Goal: Task Accomplishment & Management: Manage account settings

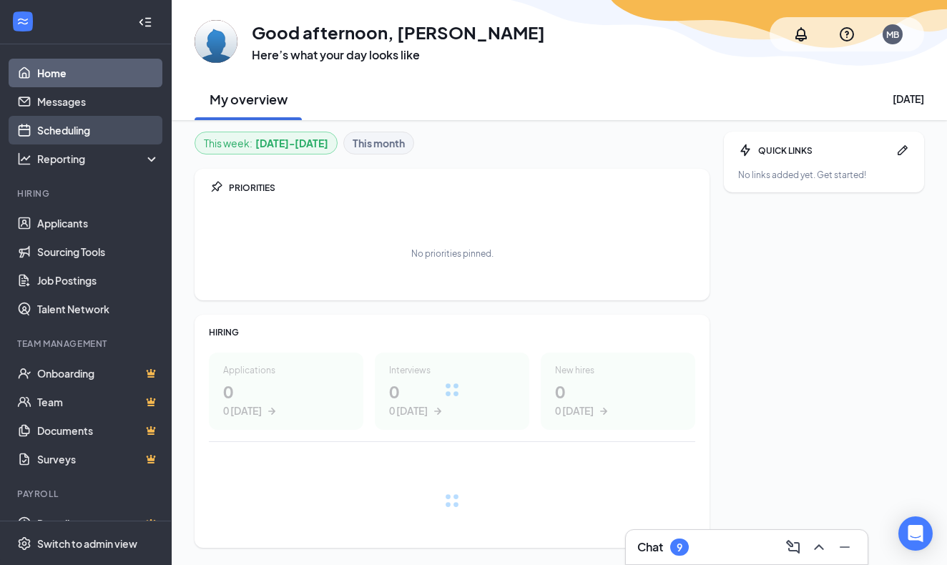
click at [84, 132] on link "Scheduling" at bounding box center [98, 130] width 122 height 29
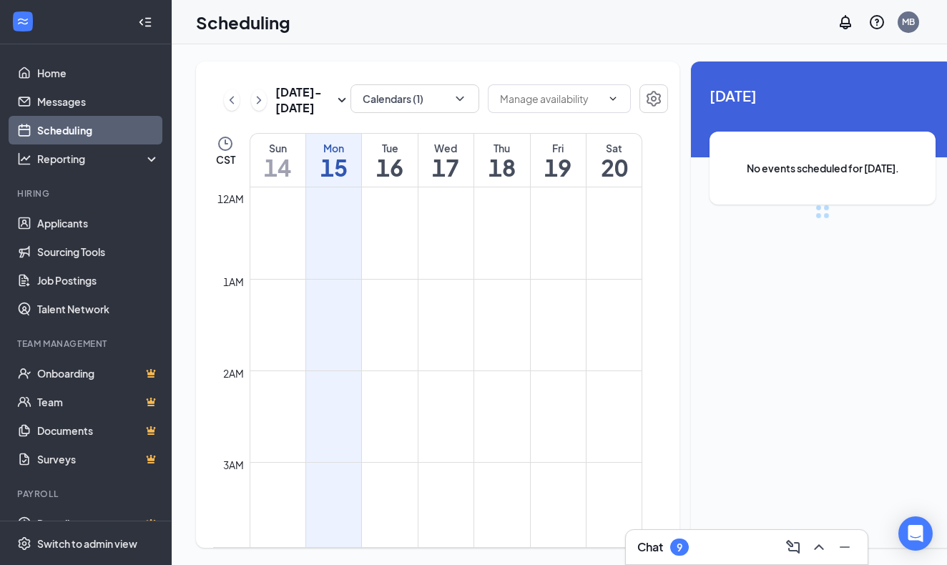
scroll to position [703, 0]
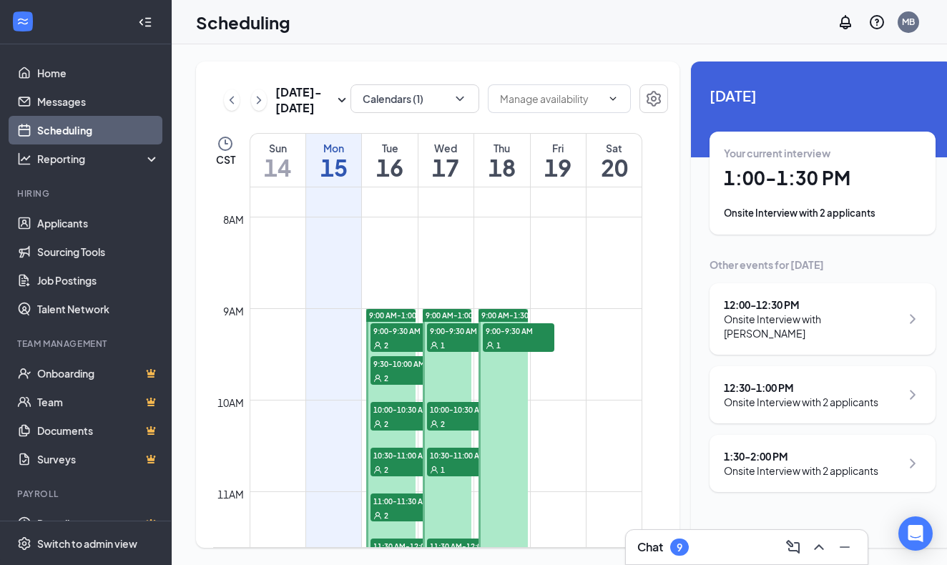
click at [752, 381] on div "12:30 - 1:00 PM" at bounding box center [801, 388] width 155 height 14
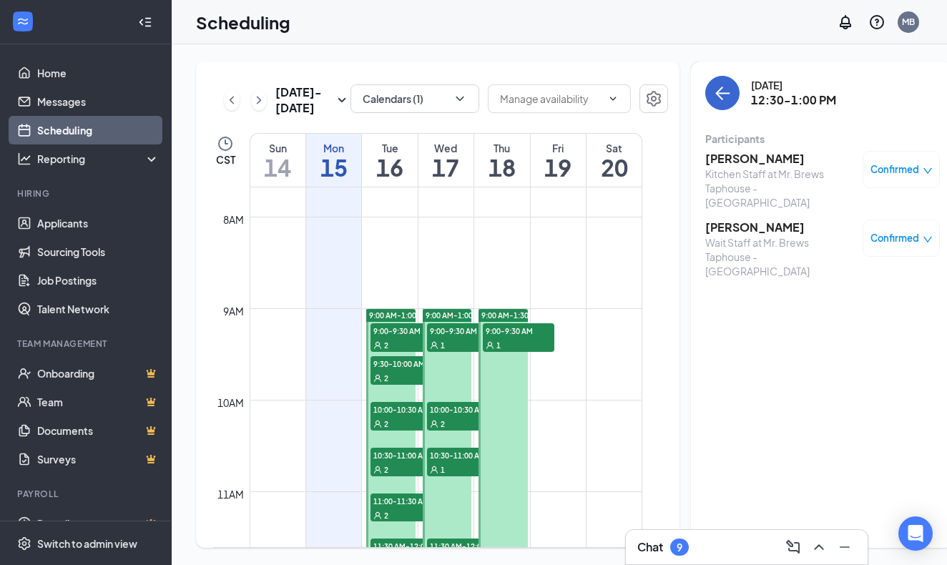
click at [714, 92] on icon "ArrowLeft" at bounding box center [722, 92] width 17 height 17
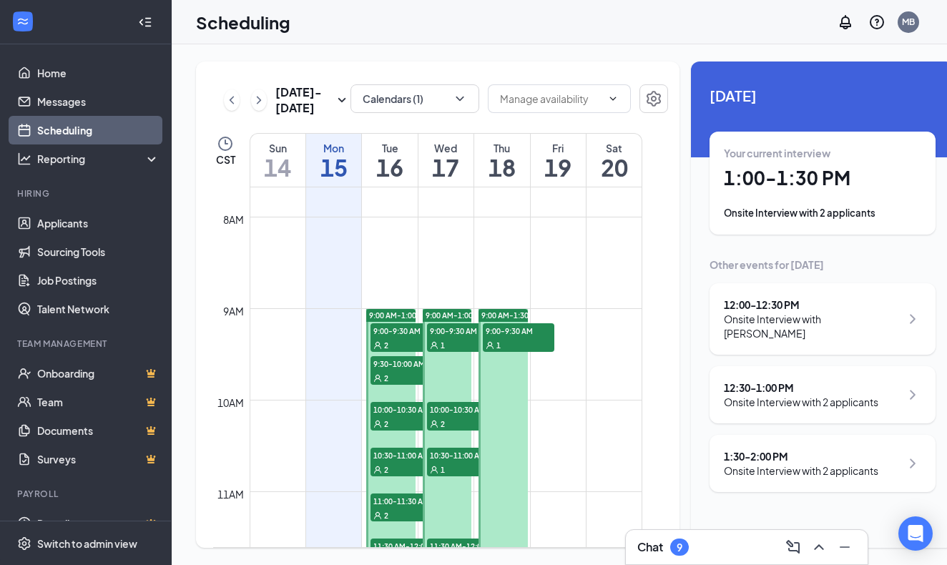
click at [725, 381] on div "12:30 - 1:00 PM" at bounding box center [801, 388] width 155 height 14
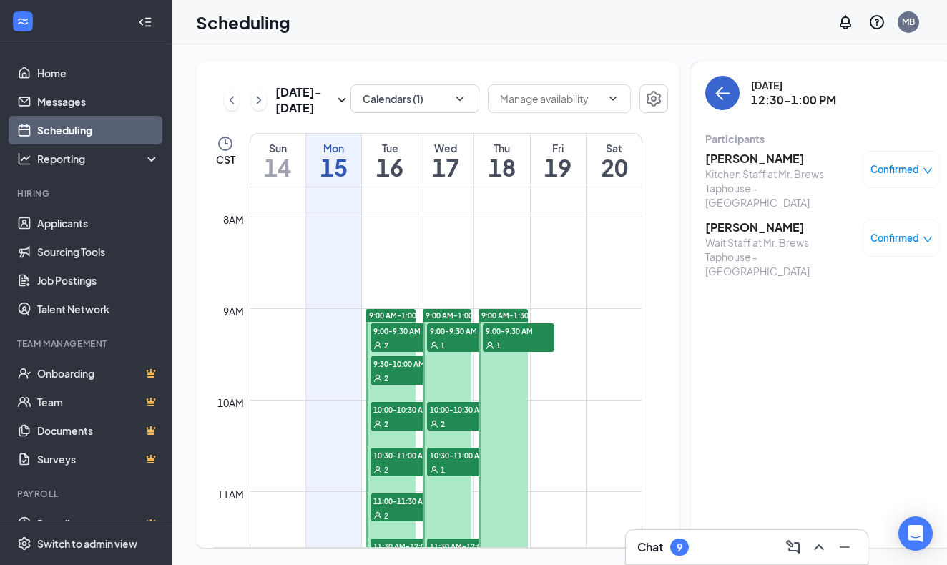
click at [714, 87] on icon "ArrowLeft" at bounding box center [722, 92] width 17 height 17
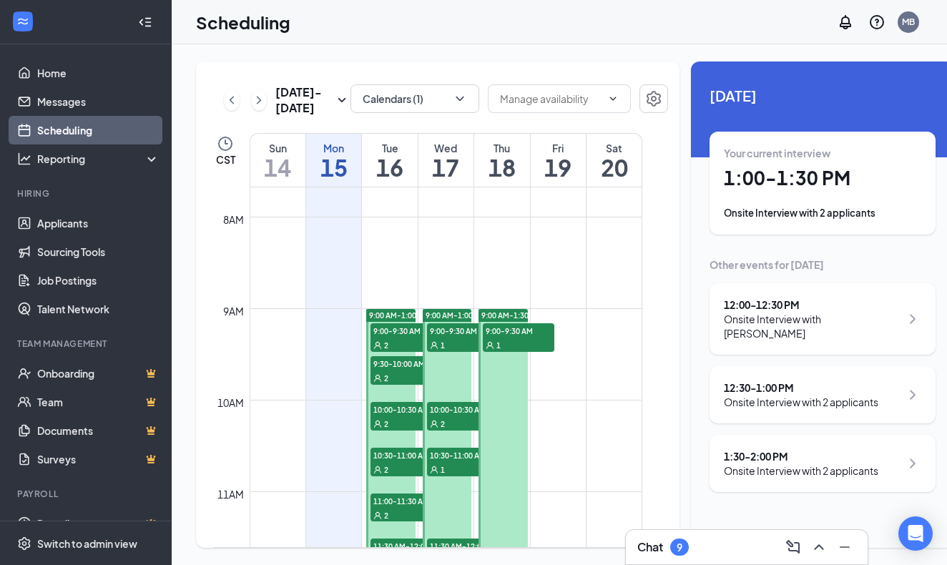
click at [731, 449] on div "1:30 - 2:00 PM" at bounding box center [801, 456] width 155 height 14
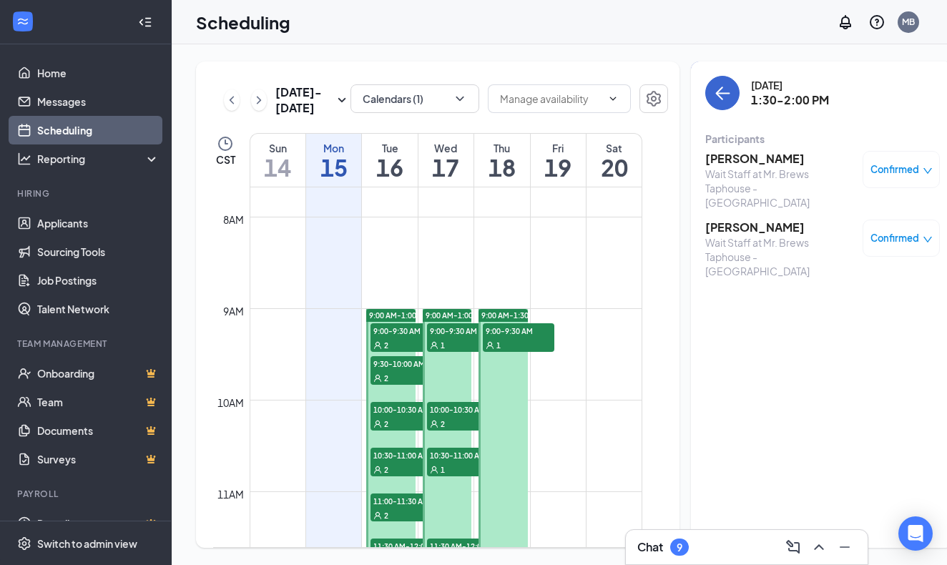
click at [717, 93] on icon "ArrowLeft" at bounding box center [724, 93] width 14 height 1
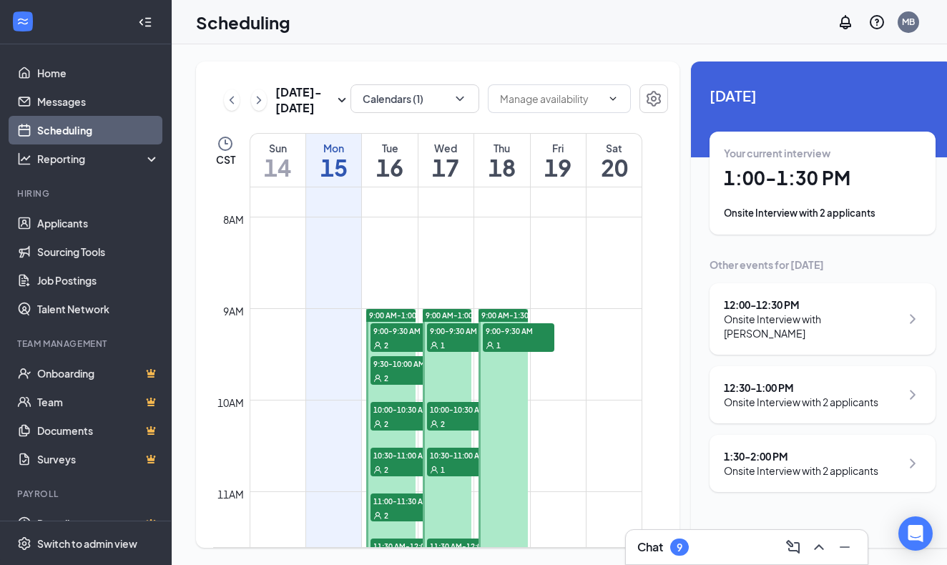
click at [391, 320] on span "9:00 AM-1:00 PM" at bounding box center [398, 315] width 59 height 10
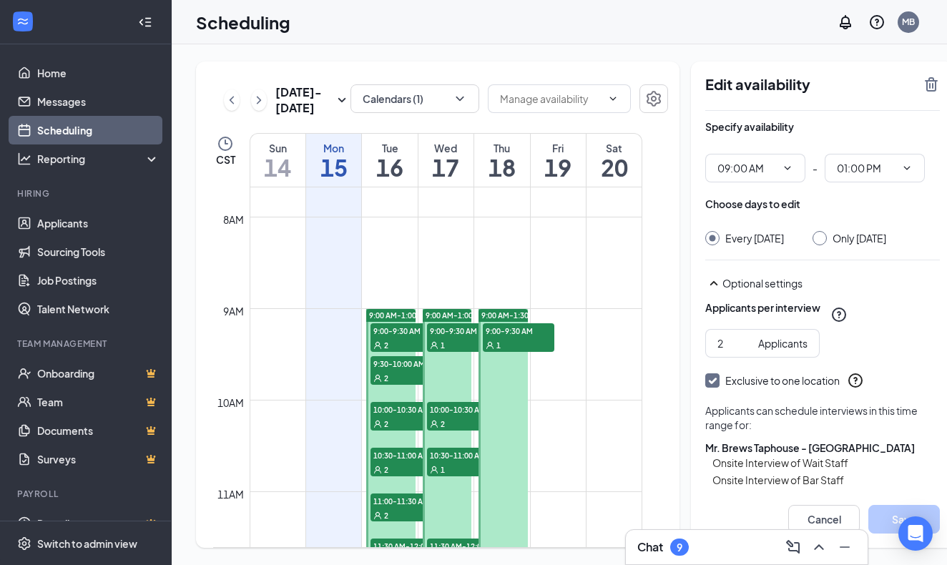
click at [396, 180] on h1 "16" at bounding box center [389, 167] width 55 height 24
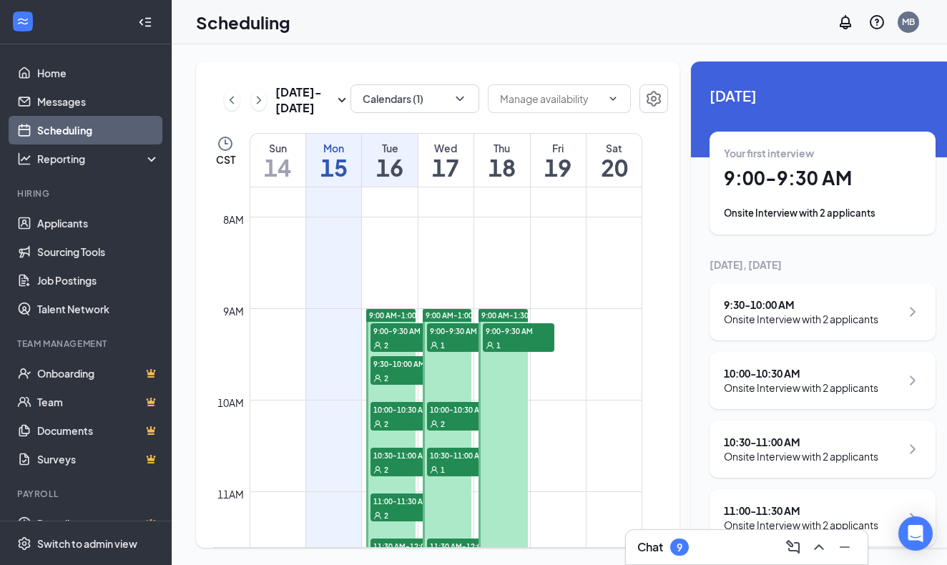
click at [330, 180] on h1 "15" at bounding box center [333, 167] width 55 height 24
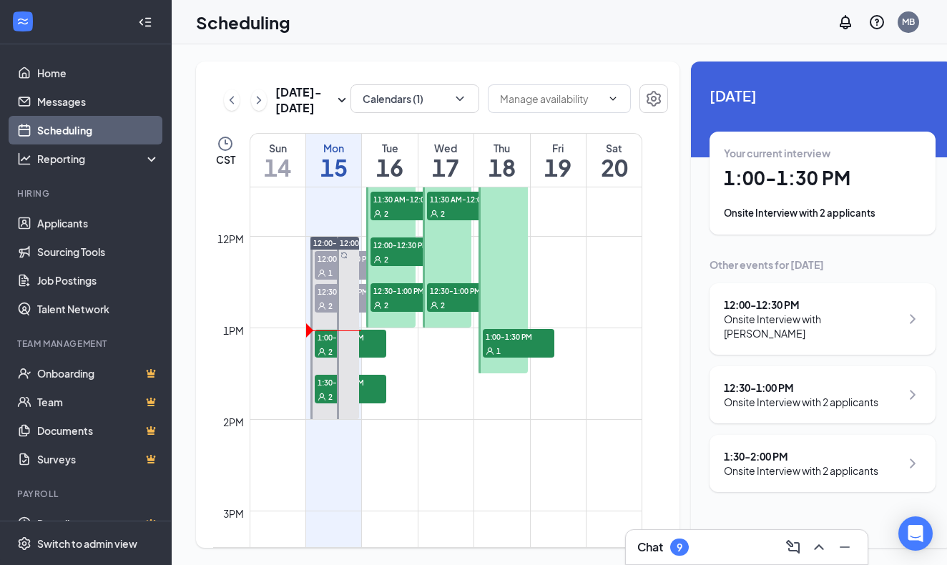
scroll to position [1056, 0]
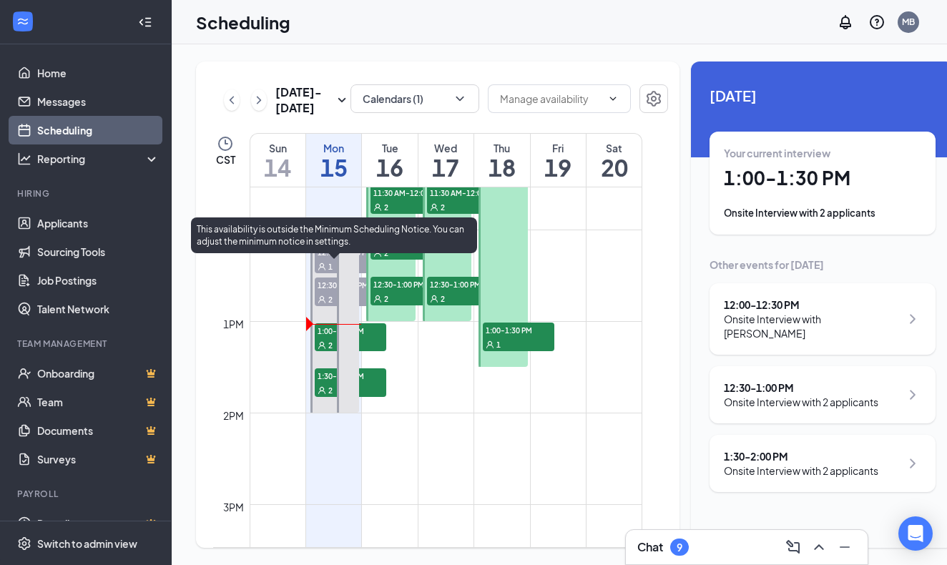
click at [366, 352] on div "2" at bounding box center [351, 345] width 72 height 14
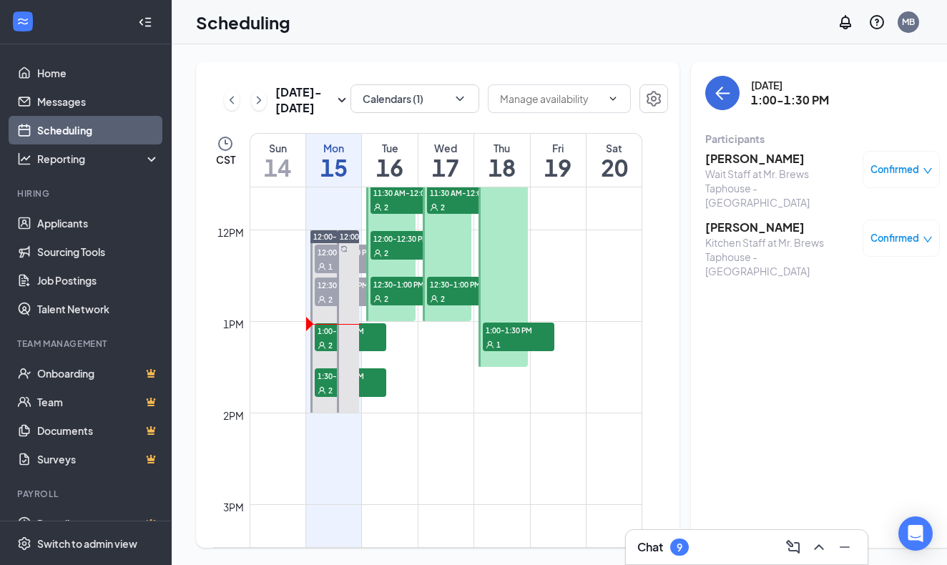
click at [730, 220] on h3 "[PERSON_NAME]" at bounding box center [780, 228] width 150 height 16
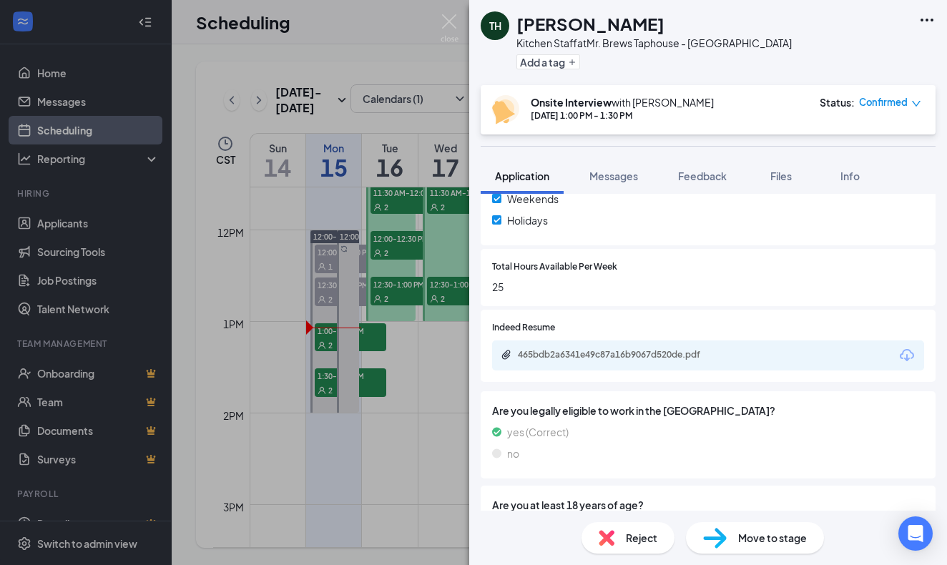
scroll to position [554, 0]
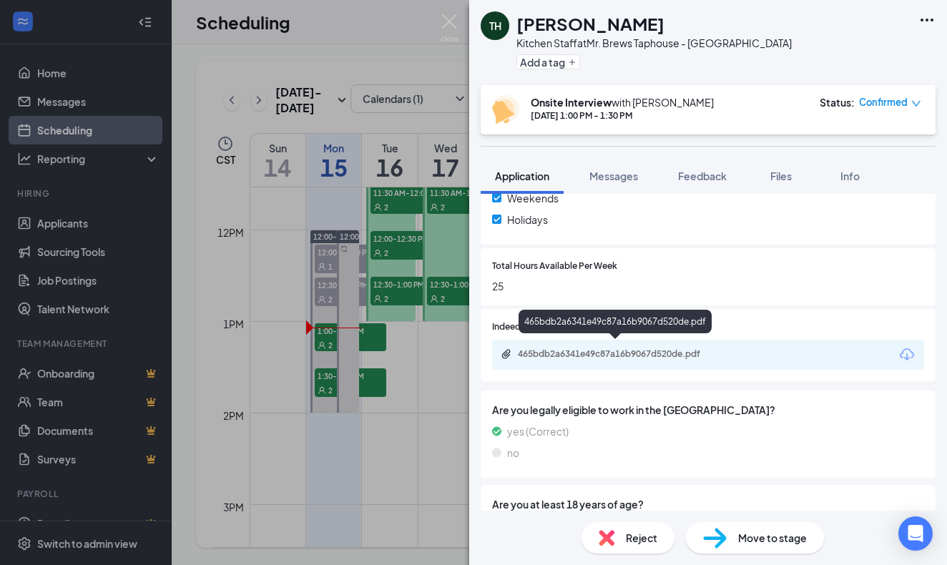
click at [559, 348] on div "465bdb2a6341e49c87a16b9067d520de.pdf" at bounding box center [618, 353] width 200 height 11
click at [454, 20] on img at bounding box center [450, 28] width 18 height 28
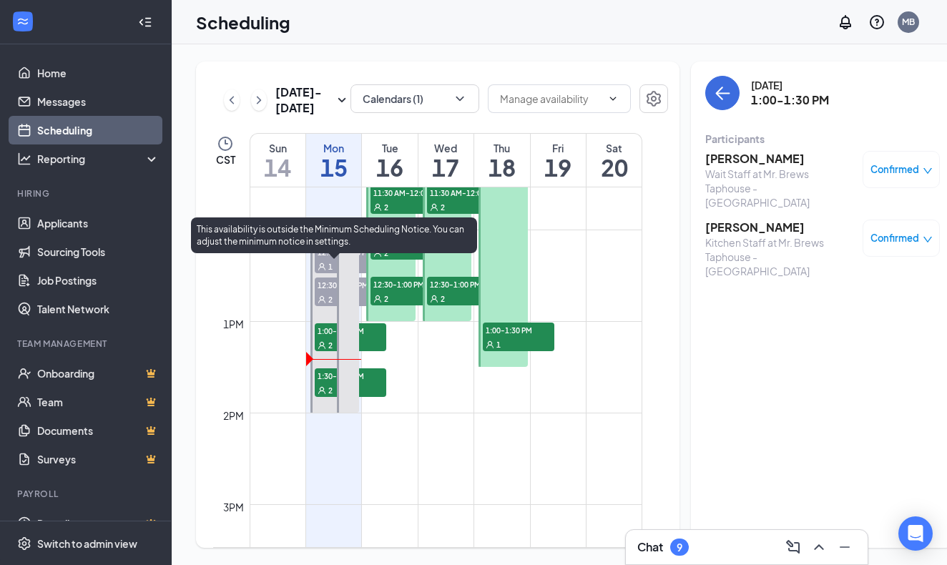
click at [328, 396] on span "2" at bounding box center [330, 391] width 4 height 10
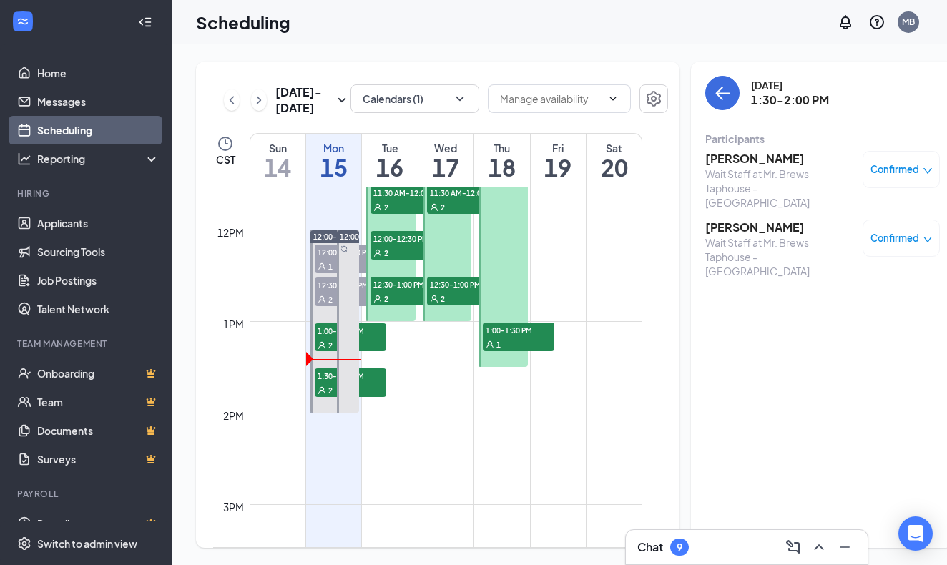
click at [740, 220] on h3 "[PERSON_NAME]" at bounding box center [780, 228] width 150 height 16
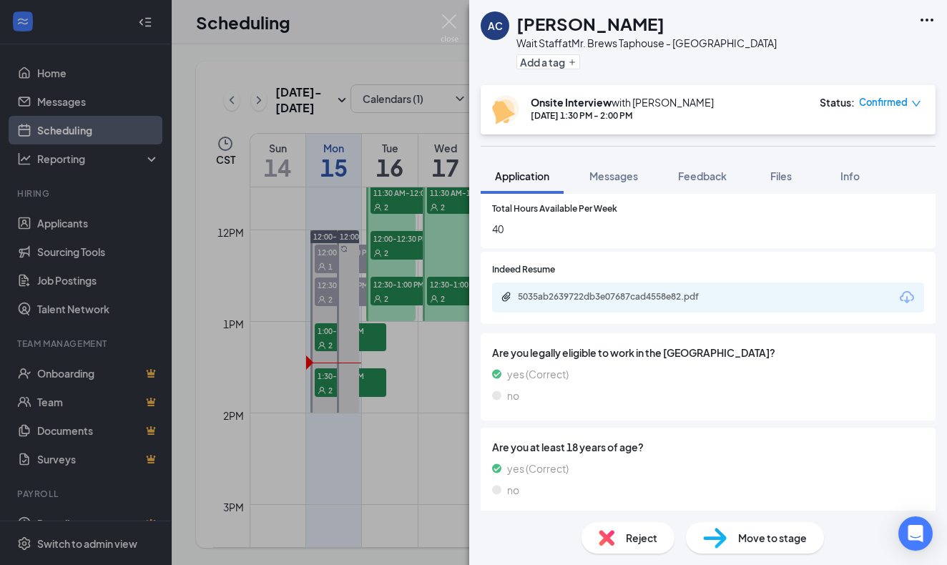
scroll to position [609, 0]
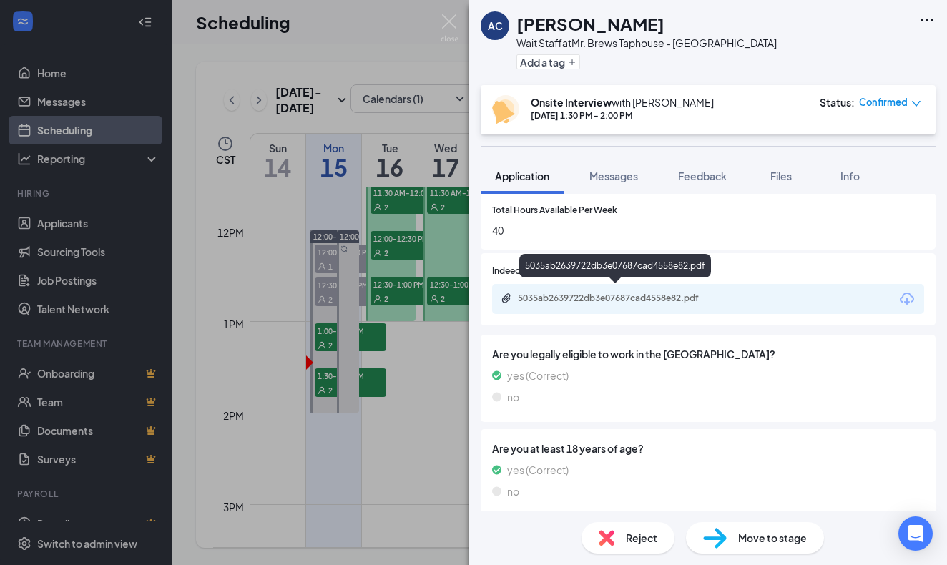
click at [719, 293] on div "5035ab2639722db3e07687cad4558e82.pdf" at bounding box center [617, 298] width 232 height 11
